Goal: Check status: Check status

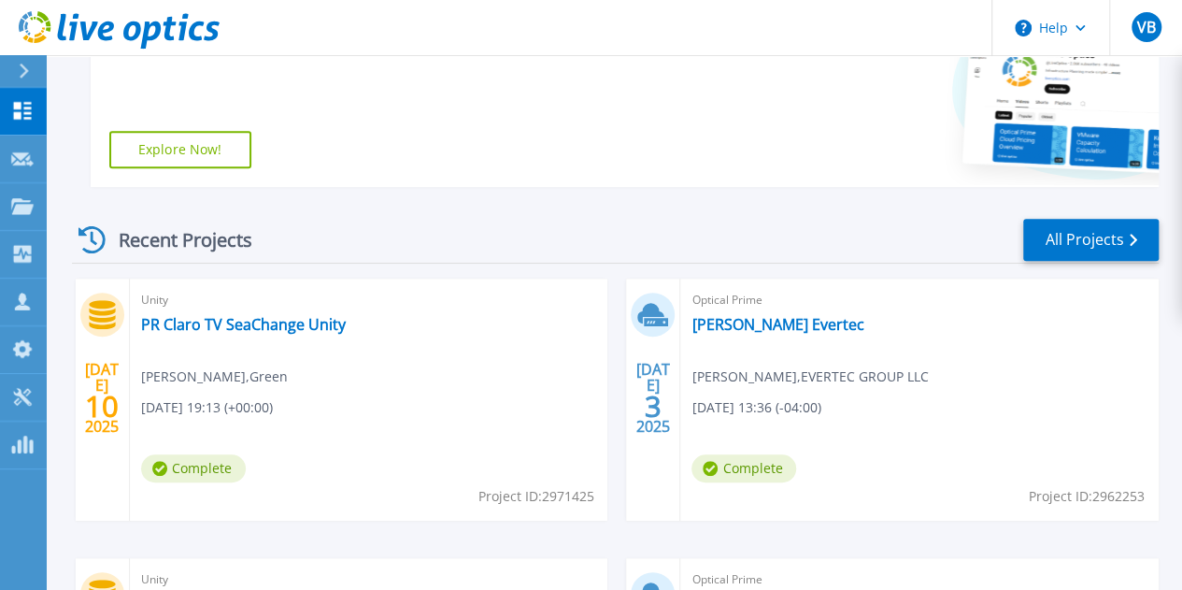
scroll to position [377, 0]
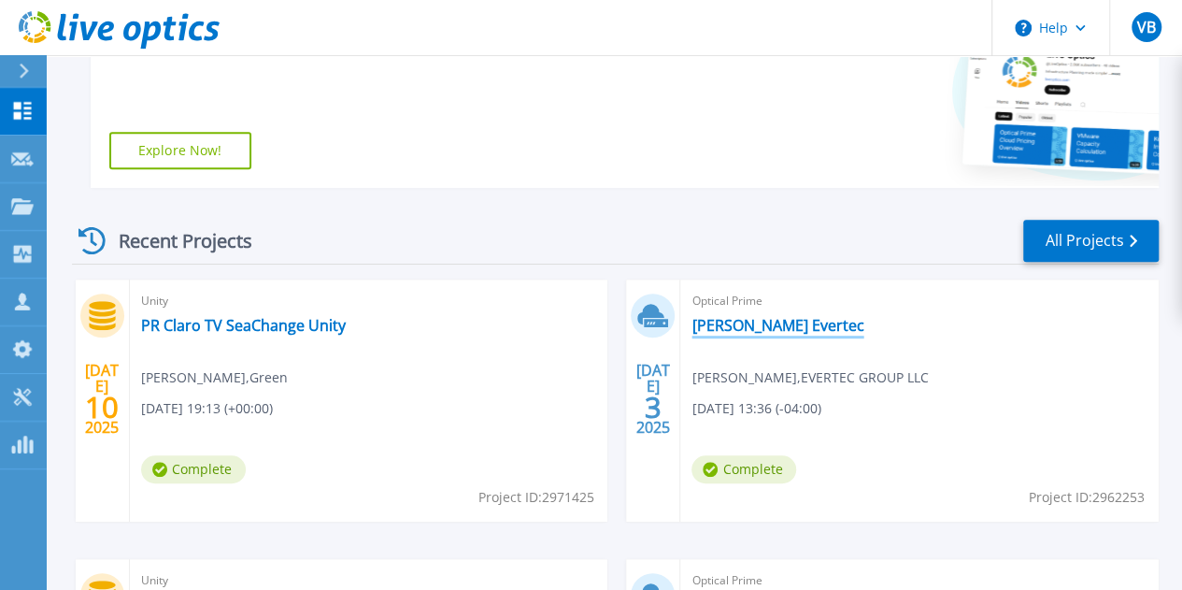
click at [692, 321] on link "[PERSON_NAME] Evertec" at bounding box center [778, 325] width 172 height 19
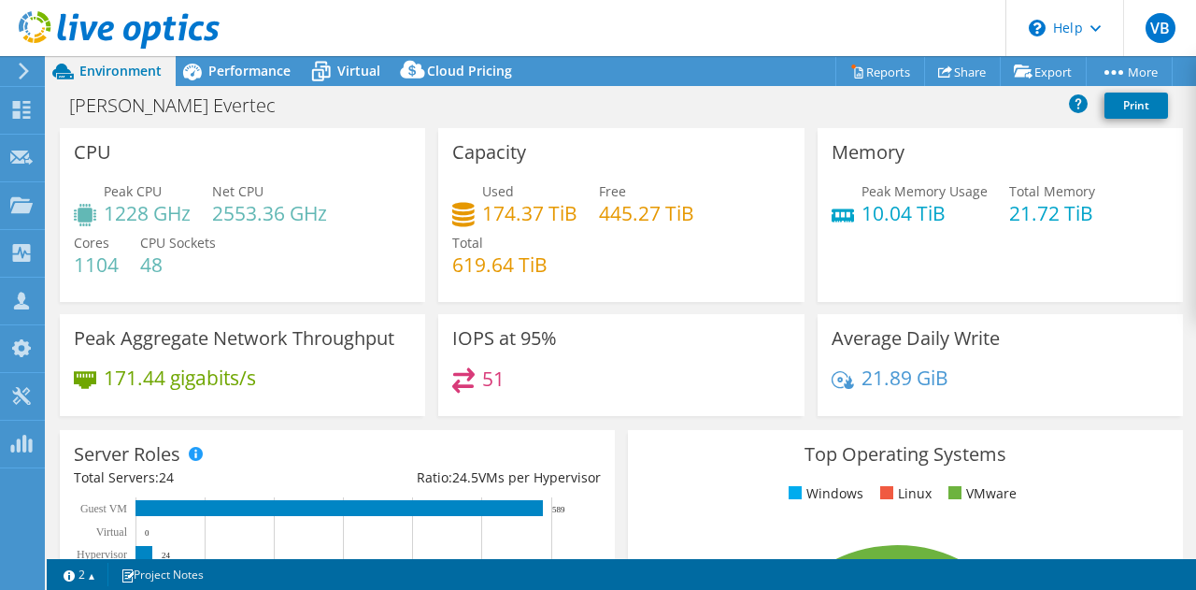
select select "USD"
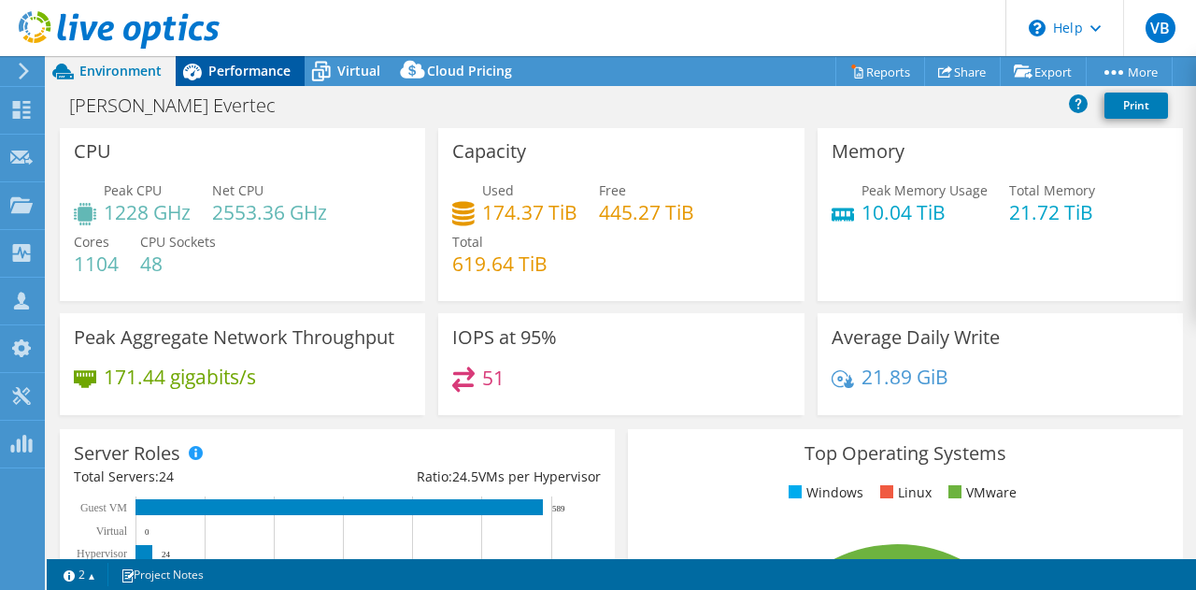
click at [249, 68] on span "Performance" at bounding box center [249, 71] width 82 height 18
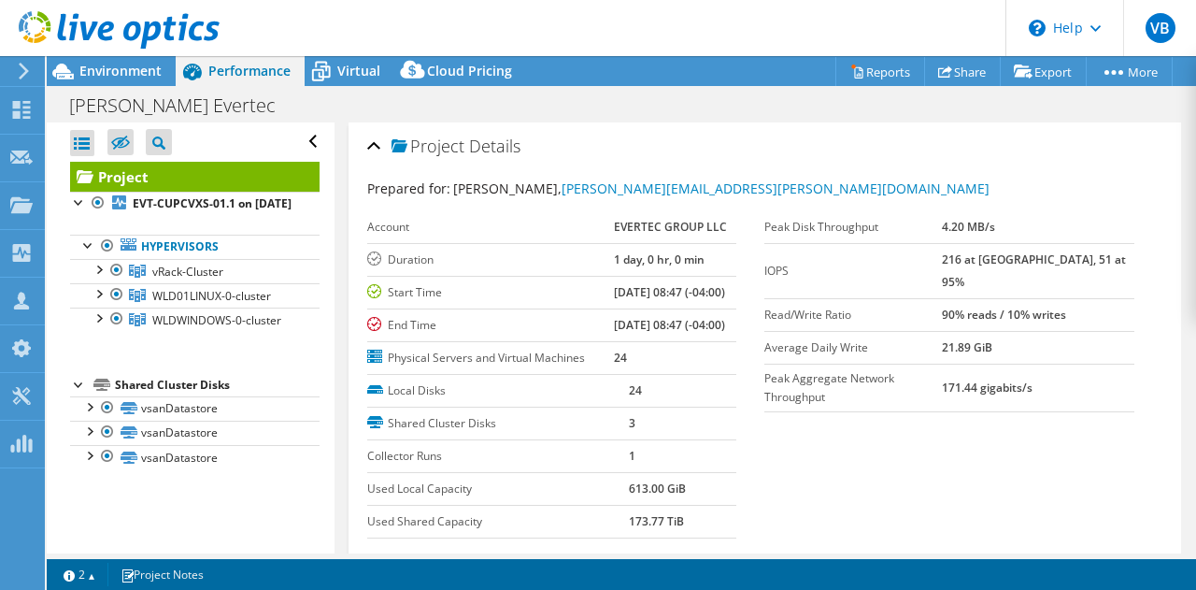
scroll to position [0, 0]
